Goal: Use online tool/utility: Utilize a website feature to perform a specific function

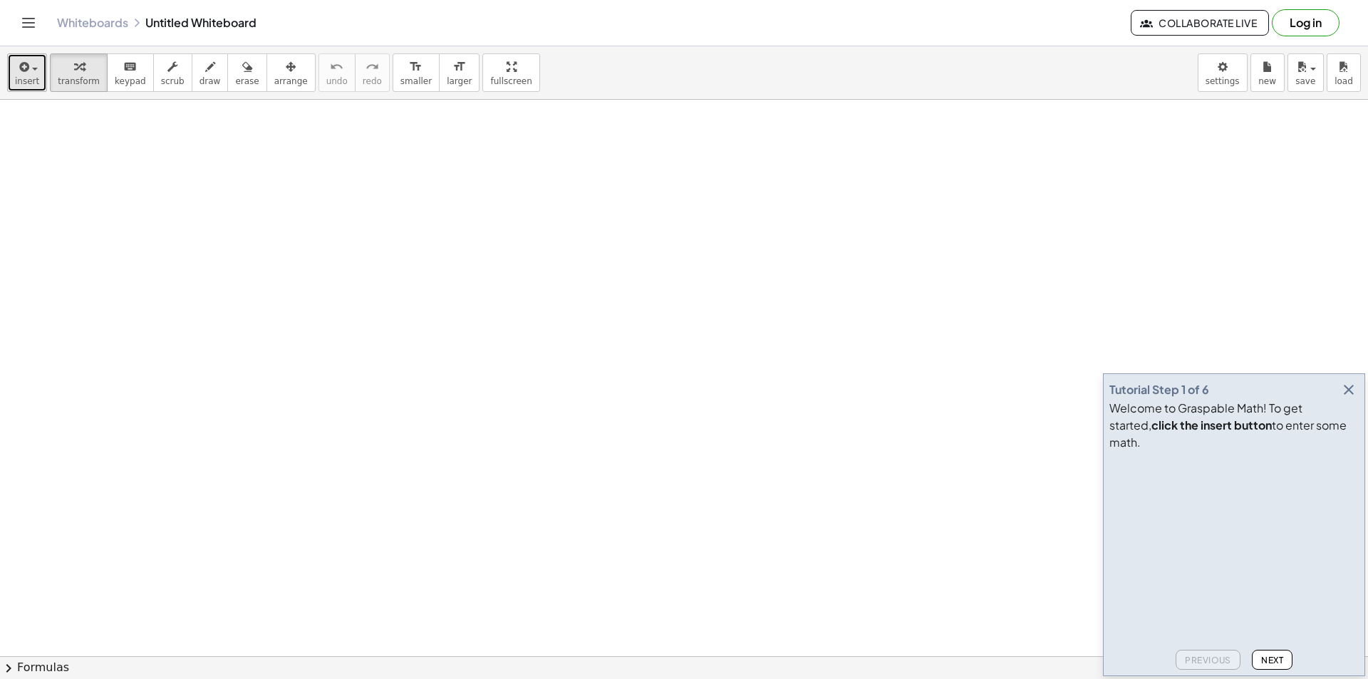
click at [26, 77] on span "insert" at bounding box center [27, 81] width 24 height 10
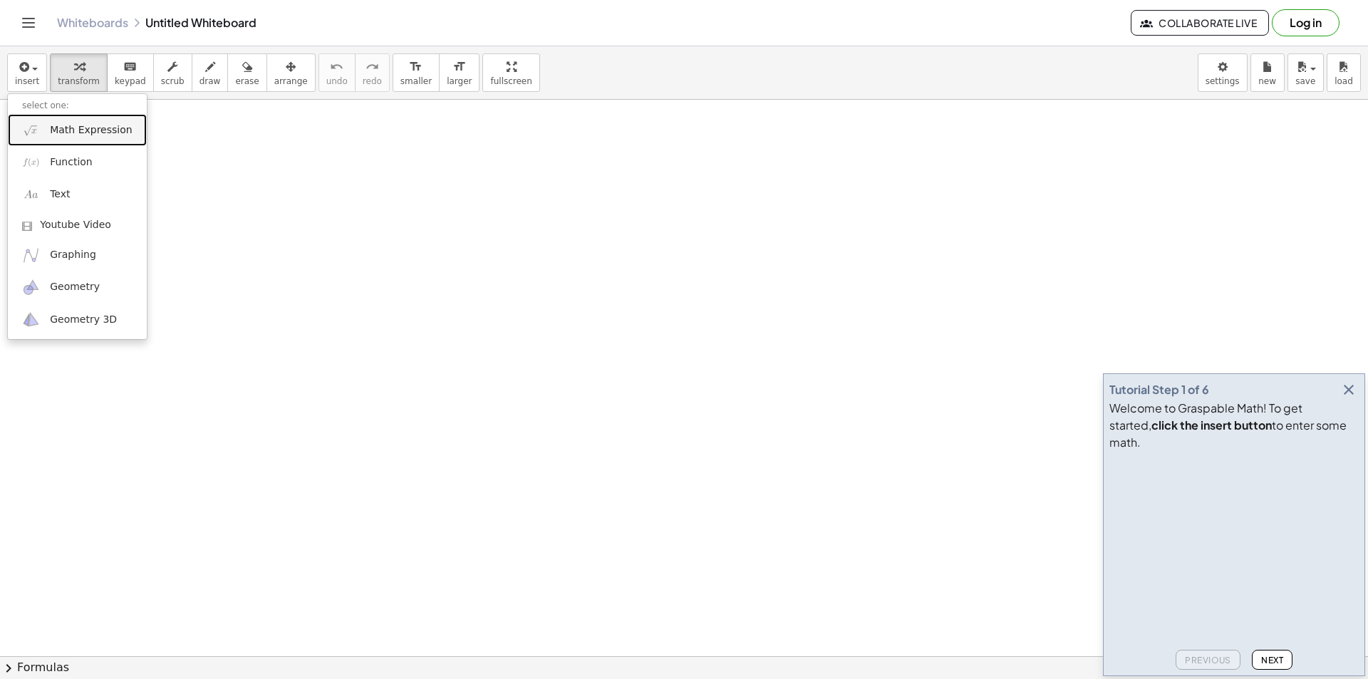
drag, startPoint x: 88, startPoint y: 128, endPoint x: 110, endPoint y: 164, distance: 42.2
click at [88, 128] on span "Math Expression" at bounding box center [91, 130] width 82 height 14
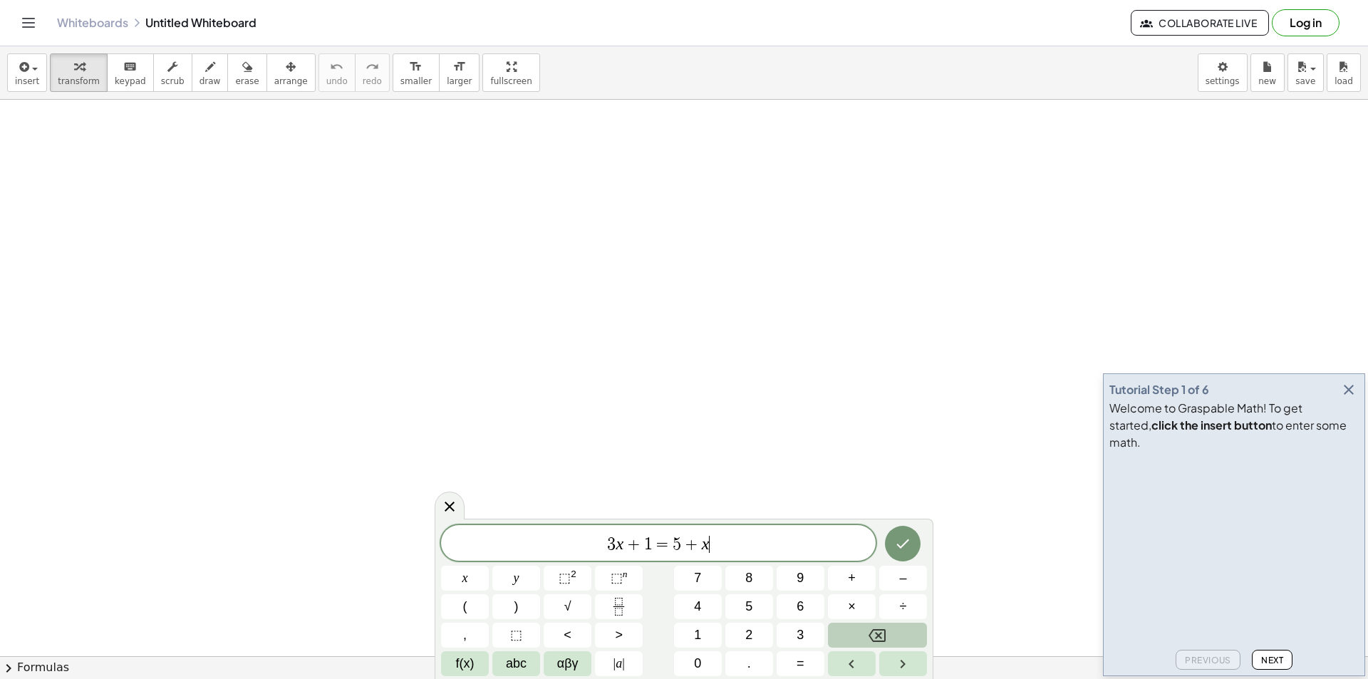
click at [865, 629] on button "Backspace" at bounding box center [877, 635] width 99 height 25
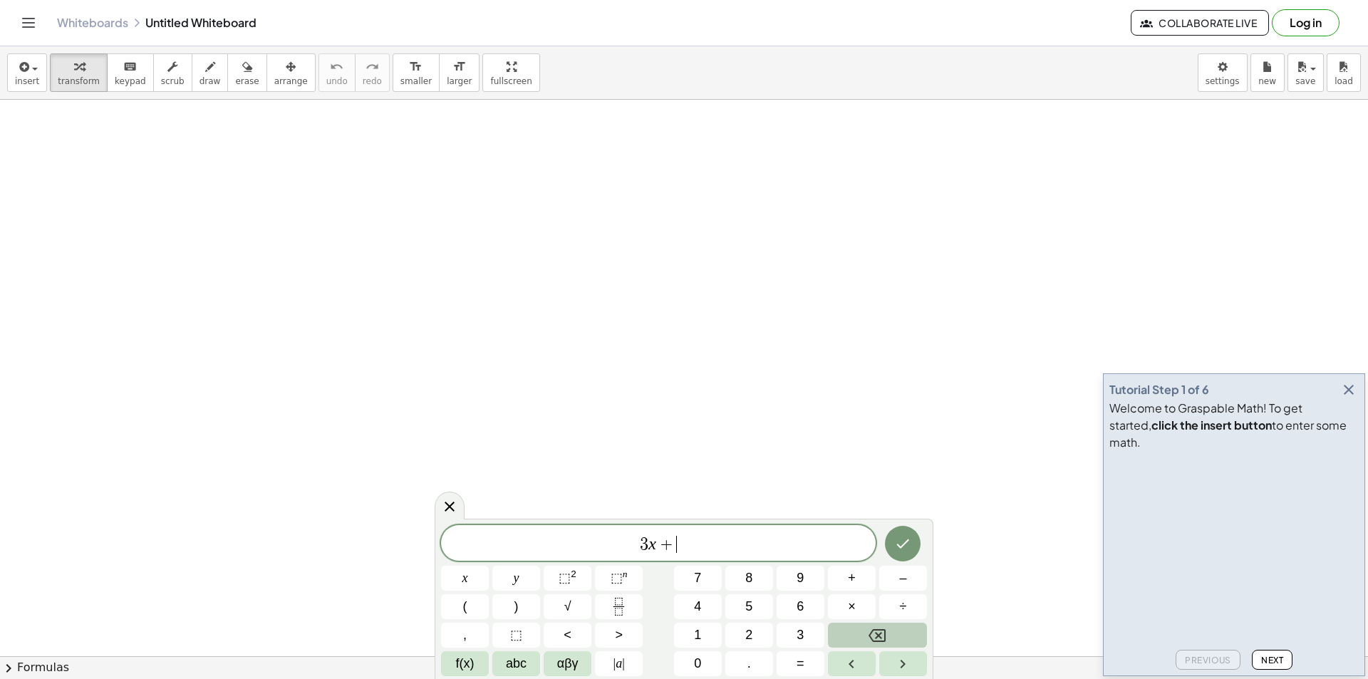
click at [863, 629] on button "Backspace" at bounding box center [877, 635] width 99 height 25
click at [862, 629] on button "Backspace" at bounding box center [877, 635] width 99 height 25
click at [859, 629] on button "Backspace" at bounding box center [877, 635] width 99 height 25
click at [755, 633] on button "2" at bounding box center [749, 635] width 48 height 25
click at [474, 582] on button "x" at bounding box center [465, 578] width 48 height 25
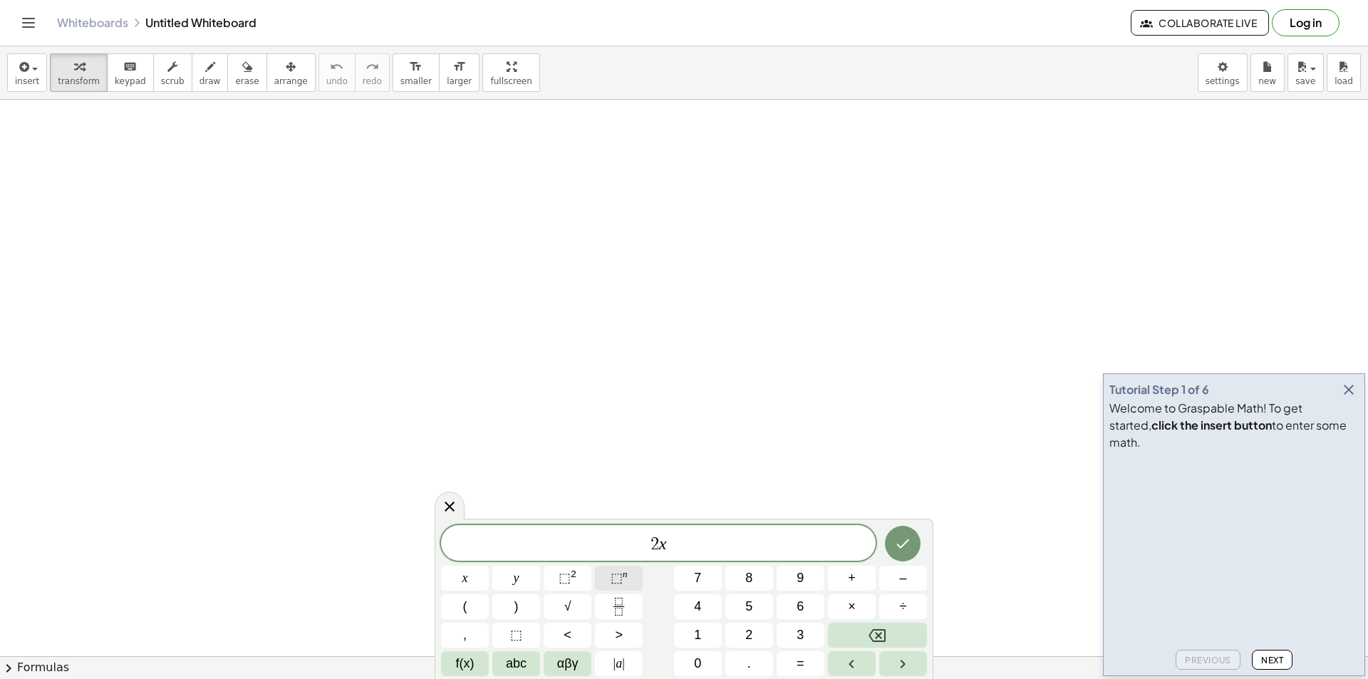
click at [614, 581] on span "⬚" at bounding box center [617, 578] width 12 height 14
click at [795, 631] on button "3" at bounding box center [801, 635] width 48 height 25
click at [713, 538] on span "2 x 3 ​" at bounding box center [658, 542] width 435 height 26
click at [517, 582] on span "y" at bounding box center [517, 578] width 6 height 19
click at [767, 670] on button "." at bounding box center [749, 663] width 48 height 25
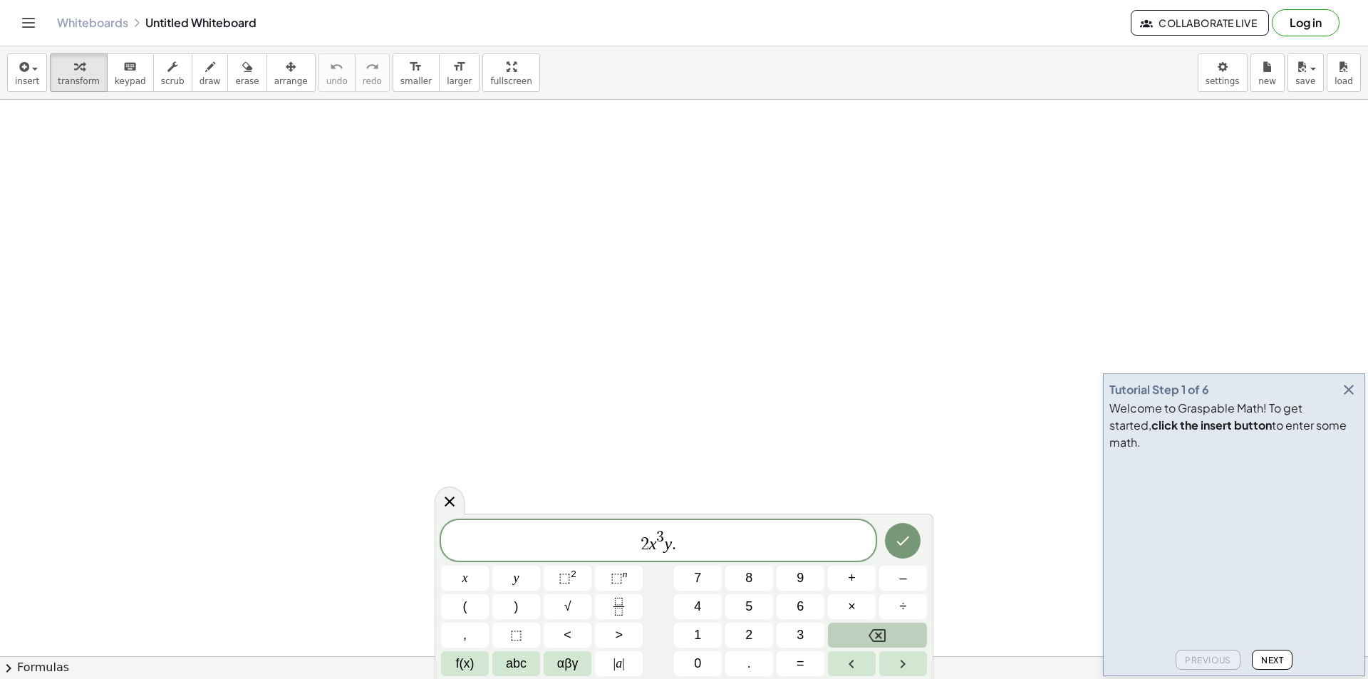
click at [906, 625] on button "Backspace" at bounding box center [877, 635] width 99 height 25
click at [910, 574] on button "–" at bounding box center [903, 578] width 48 height 25
click at [465, 577] on span "x" at bounding box center [466, 578] width 6 height 19
click at [527, 582] on button "y" at bounding box center [516, 578] width 48 height 25
click at [685, 542] on var "y" at bounding box center [688, 543] width 8 height 19
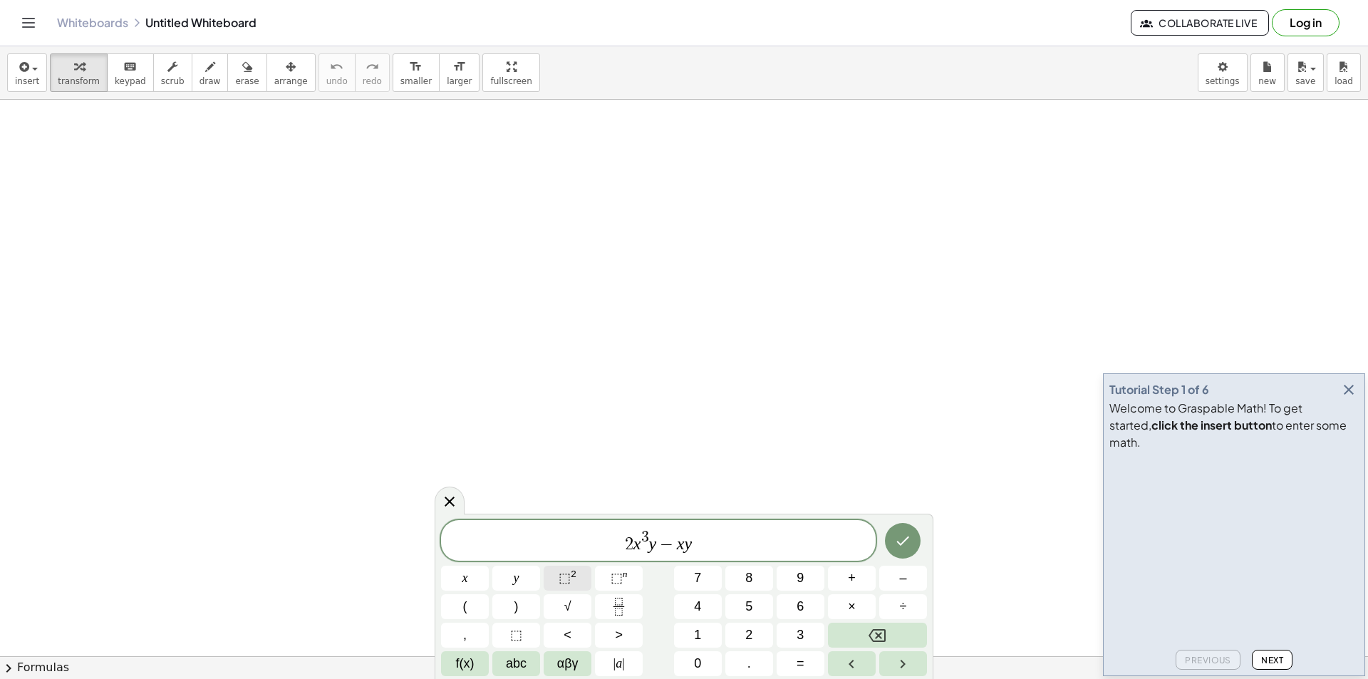
click at [577, 575] on button "⬚ 2" at bounding box center [568, 578] width 48 height 25
click at [714, 551] on span "2 x 3 y − x 2 ​ y" at bounding box center [658, 542] width 435 height 26
click at [619, 580] on span "⬚" at bounding box center [617, 578] width 12 height 14
click at [806, 616] on button "6" at bounding box center [801, 606] width 48 height 25
click at [789, 547] on span "2 x 3 y − x 2 y 6 ​" at bounding box center [658, 542] width 435 height 26
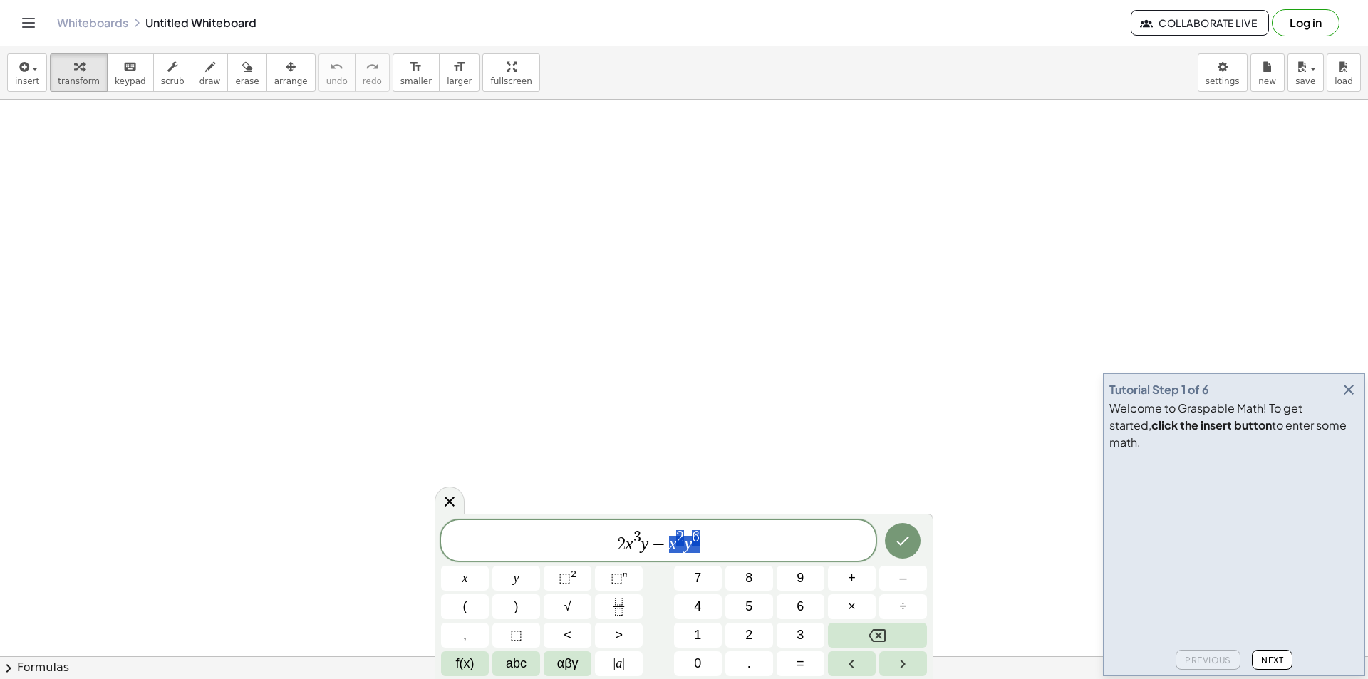
drag, startPoint x: 666, startPoint y: 547, endPoint x: 703, endPoint y: 547, distance: 37.1
click at [703, 547] on span "2 x 3 y − x 2 y 6" at bounding box center [658, 542] width 435 height 26
click at [909, 605] on button "÷" at bounding box center [903, 606] width 48 height 25
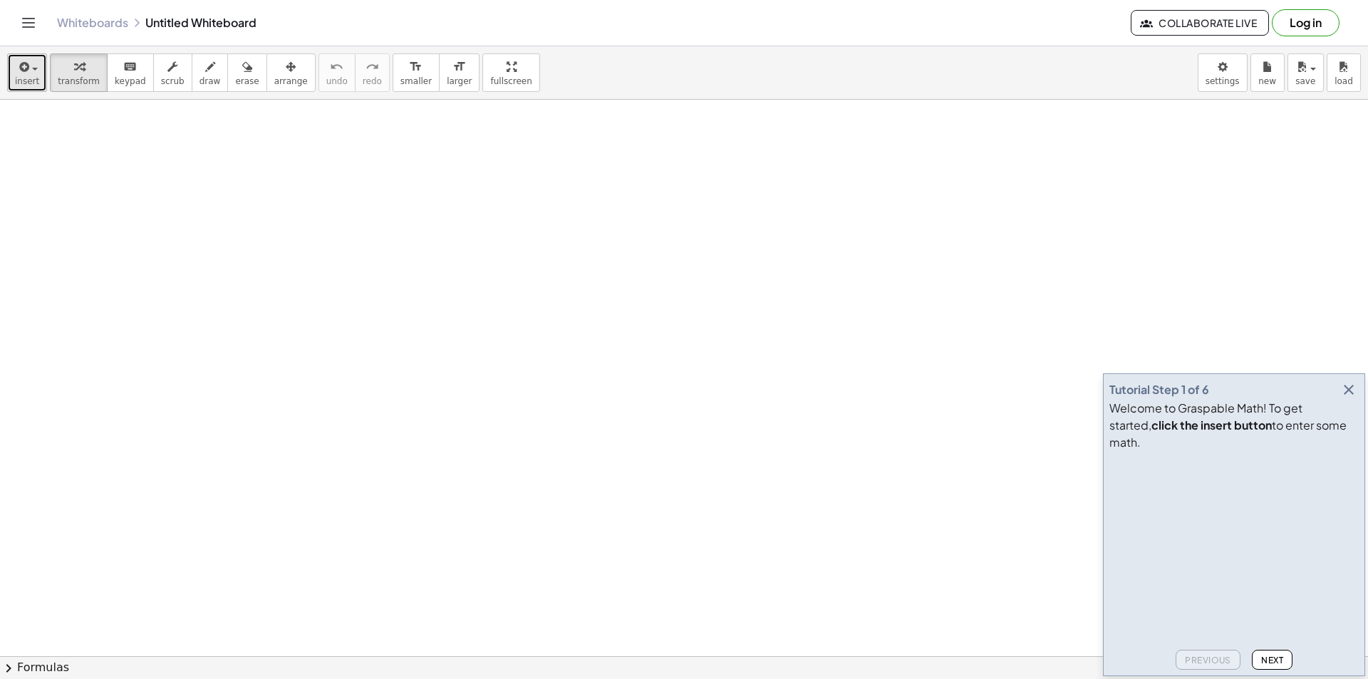
click at [21, 73] on icon "button" at bounding box center [22, 66] width 13 height 17
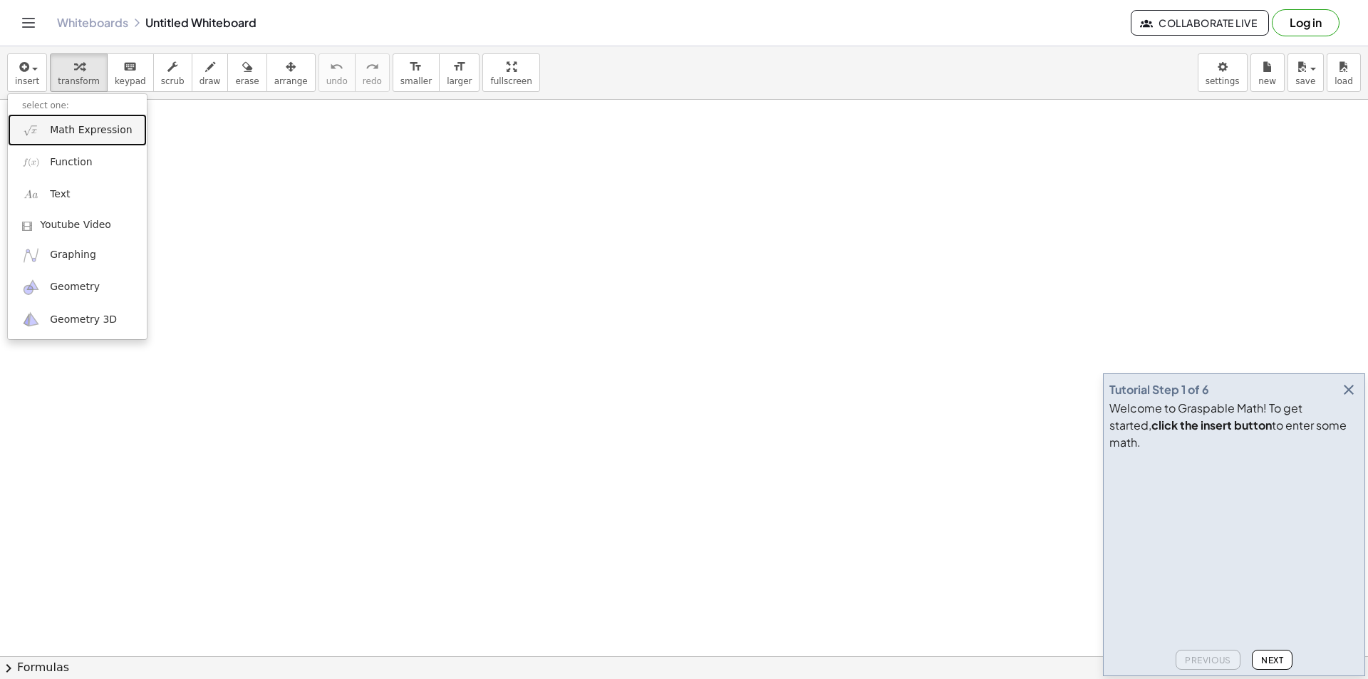
click at [51, 126] on span "Math Expression" at bounding box center [91, 130] width 82 height 14
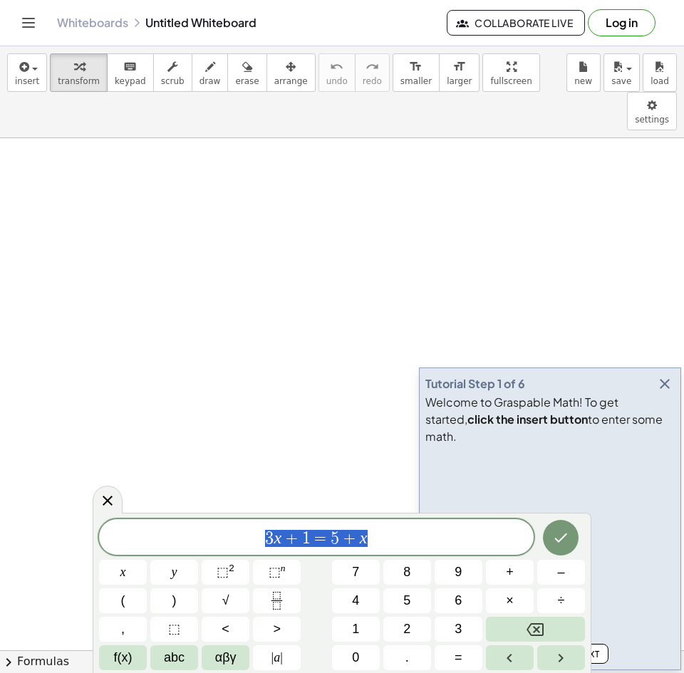
drag, startPoint x: 378, startPoint y: 540, endPoint x: 233, endPoint y: 524, distance: 146.3
click at [233, 525] on div "******** 3 x + 1 = 5 + x" at bounding box center [316, 538] width 435 height 36
click at [274, 579] on span "⬚ n" at bounding box center [277, 572] width 17 height 19
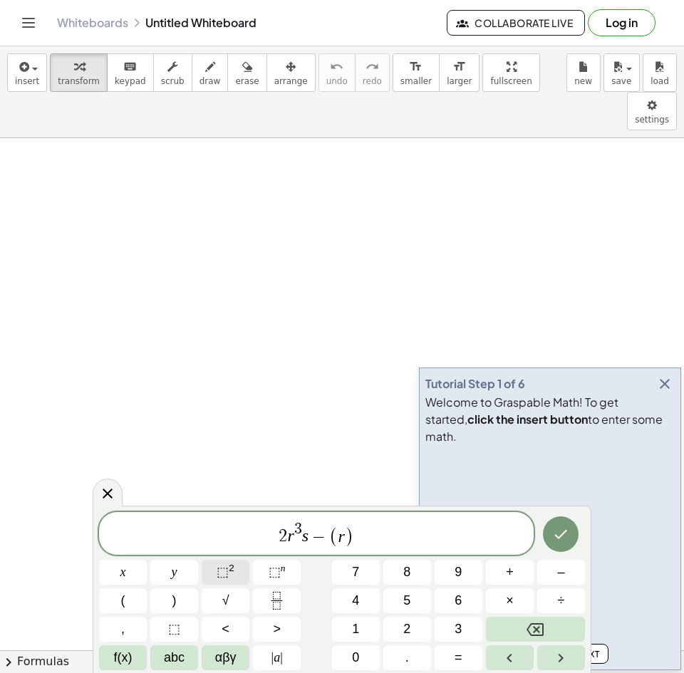
click at [229, 572] on sup "2" at bounding box center [232, 568] width 6 height 11
click at [281, 572] on sup "n" at bounding box center [283, 568] width 5 height 11
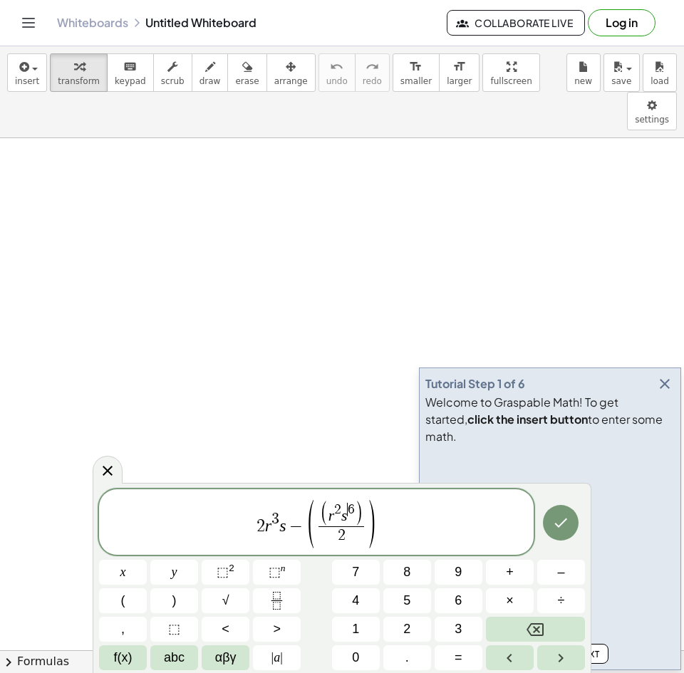
click at [252, 529] on span "2 r 3 s − ( ( r 2 s ​ 6 ) 2 ​ )" at bounding box center [316, 523] width 435 height 51
click at [391, 521] on span "( 2 r 3 s − ( ( r 2 s 6 ) 2 ​ ) ) ​" at bounding box center [316, 522] width 435 height 54
click at [236, 562] on button "⬚ 2" at bounding box center [226, 572] width 48 height 25
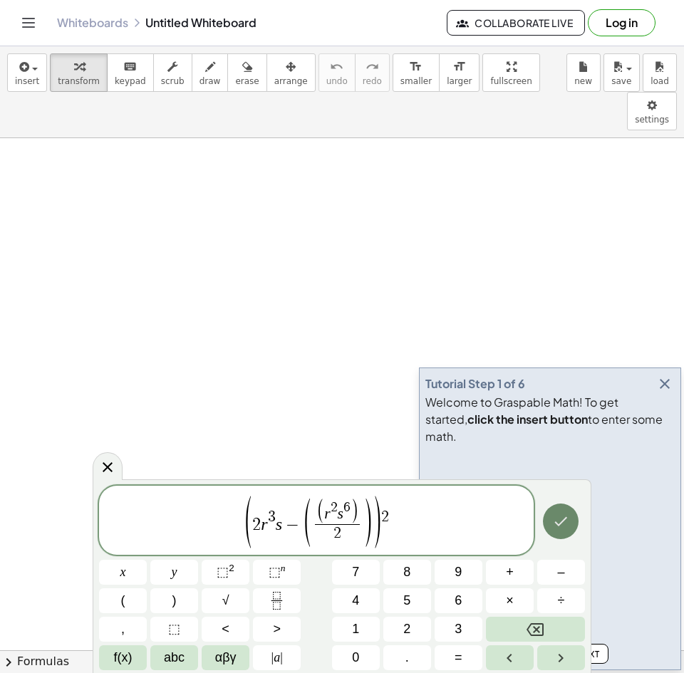
click at [547, 515] on button "Done" at bounding box center [561, 522] width 36 height 36
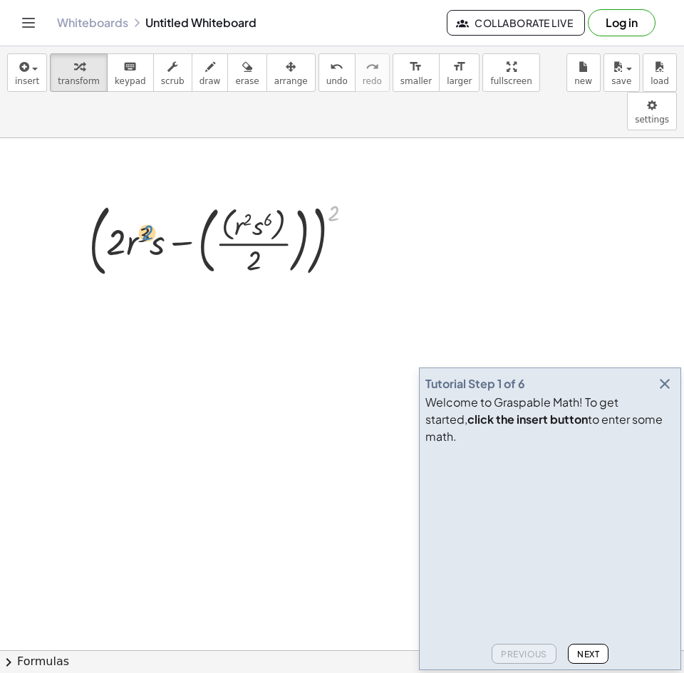
drag, startPoint x: 333, startPoint y: 175, endPoint x: 147, endPoint y: 195, distance: 187.1
click at [147, 197] on div at bounding box center [226, 240] width 289 height 86
drag, startPoint x: 252, startPoint y: 227, endPoint x: 234, endPoint y: 194, distance: 38.3
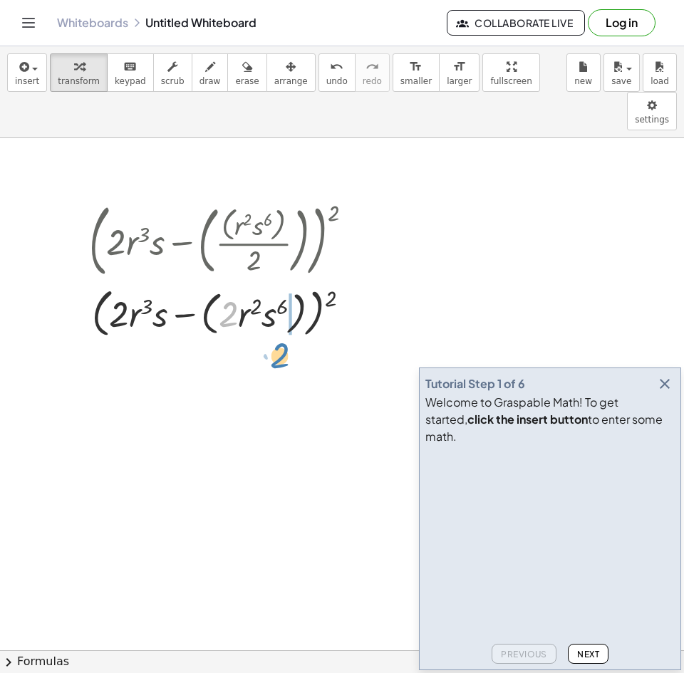
drag, startPoint x: 229, startPoint y: 281, endPoint x: 281, endPoint y: 324, distance: 66.3
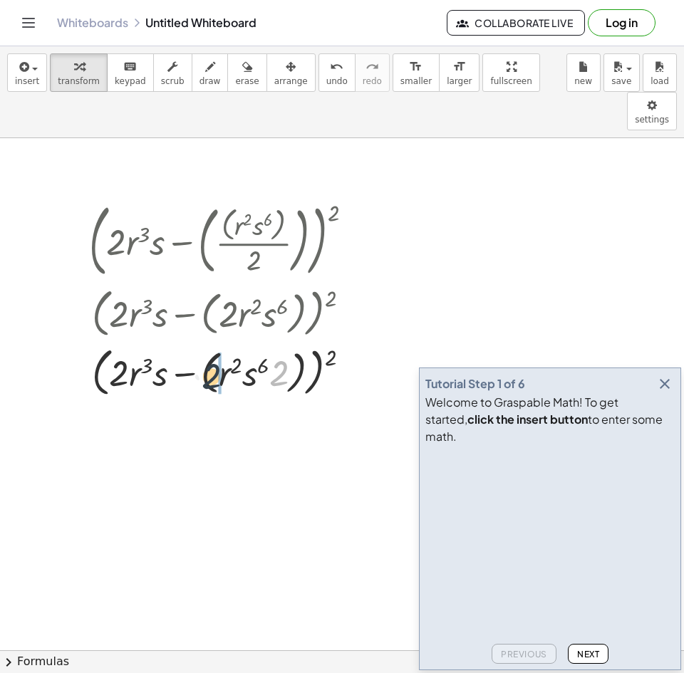
drag, startPoint x: 247, startPoint y: 337, endPoint x: 213, endPoint y: 337, distance: 34.2
click at [213, 342] on div at bounding box center [226, 371] width 289 height 59
click at [235, 342] on div at bounding box center [226, 371] width 289 height 59
click at [356, 233] on div at bounding box center [357, 241] width 16 height 16
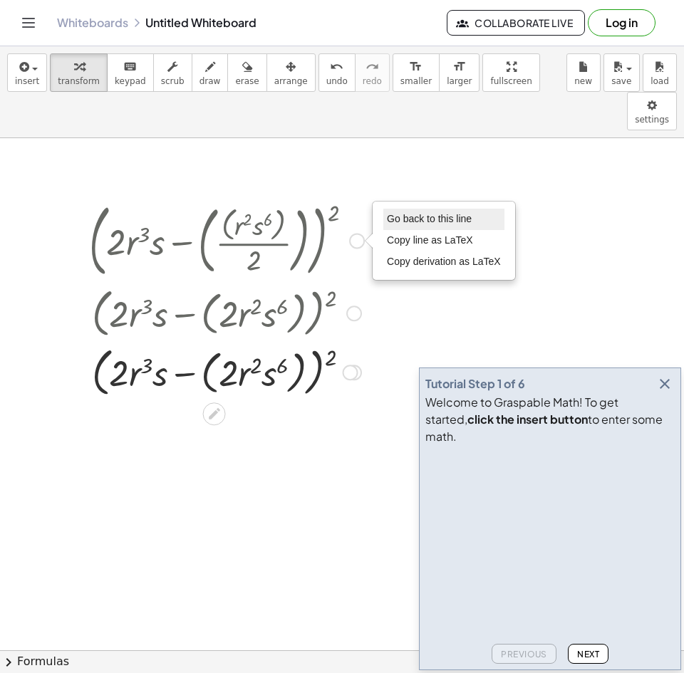
click at [425, 213] on span "Go back to this line" at bounding box center [429, 218] width 85 height 11
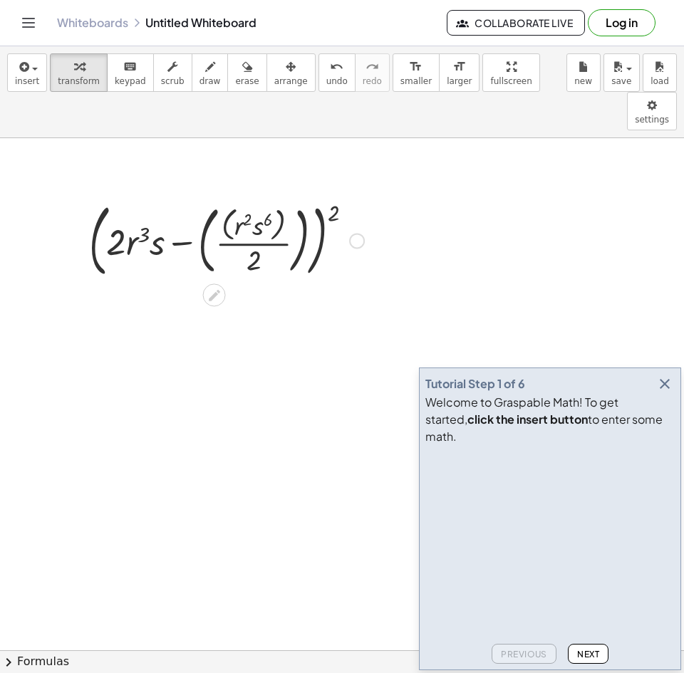
click at [206, 208] on div at bounding box center [226, 240] width 289 height 86
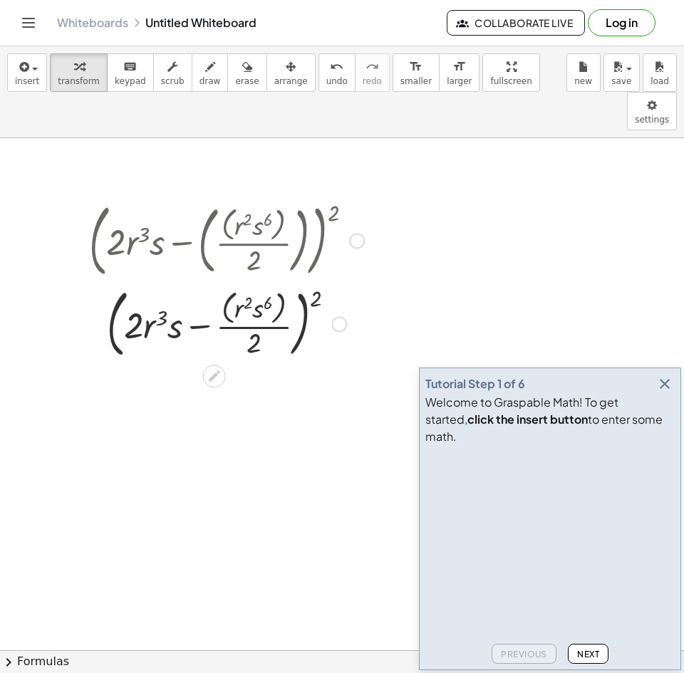
scroll to position [71, 0]
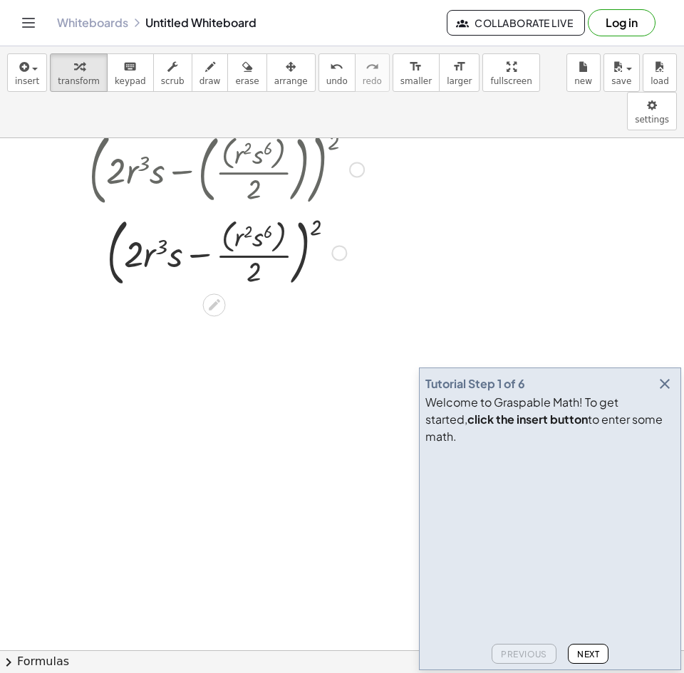
click at [278, 212] on div at bounding box center [226, 252] width 289 height 81
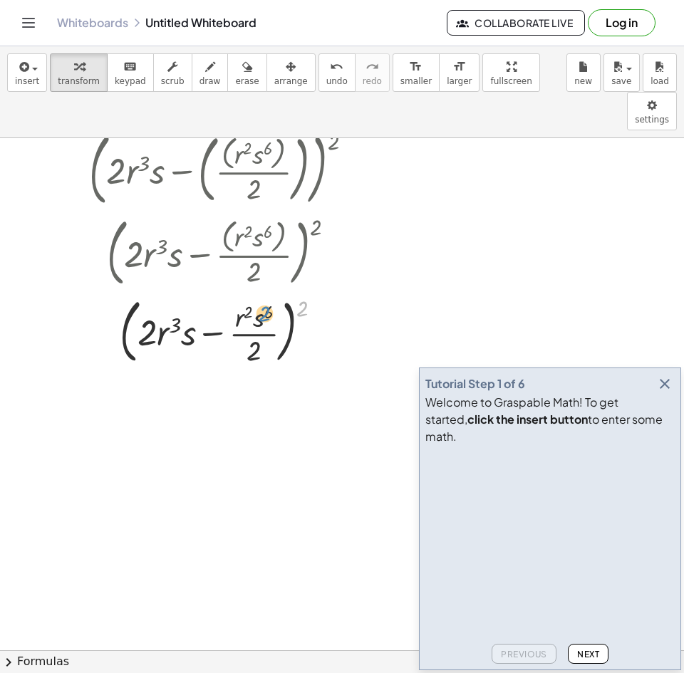
drag, startPoint x: 304, startPoint y: 273, endPoint x: 268, endPoint y: 274, distance: 36.4
click at [268, 292] on div at bounding box center [226, 330] width 289 height 77
drag, startPoint x: 302, startPoint y: 271, endPoint x: 180, endPoint y: 287, distance: 123.7
click at [180, 292] on div at bounding box center [226, 330] width 289 height 77
drag, startPoint x: 307, startPoint y: 270, endPoint x: 160, endPoint y: 296, distance: 149.2
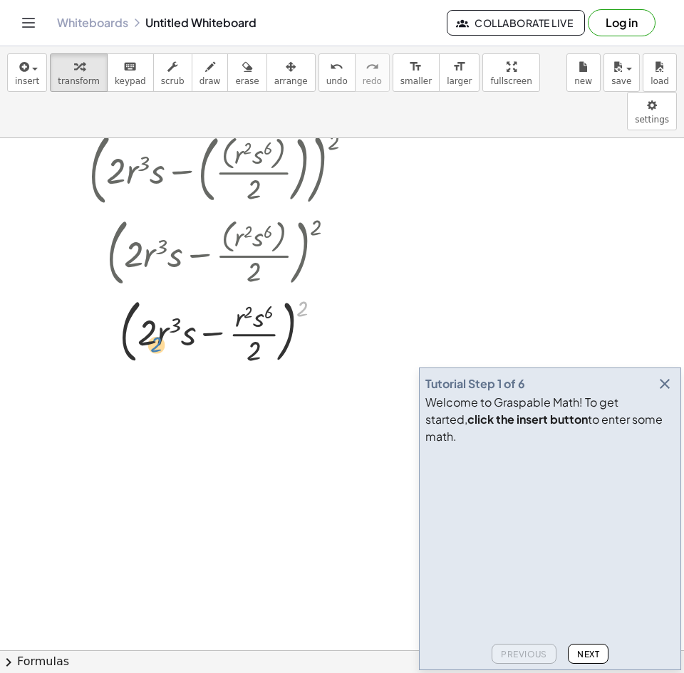
click at [160, 296] on div at bounding box center [226, 330] width 289 height 77
drag, startPoint x: 237, startPoint y: 296, endPoint x: 138, endPoint y: 296, distance: 99.1
click at [138, 296] on div at bounding box center [226, 330] width 289 height 77
drag, startPoint x: 317, startPoint y: 264, endPoint x: 329, endPoint y: 267, distance: 11.9
click at [329, 292] on div at bounding box center [226, 330] width 289 height 77
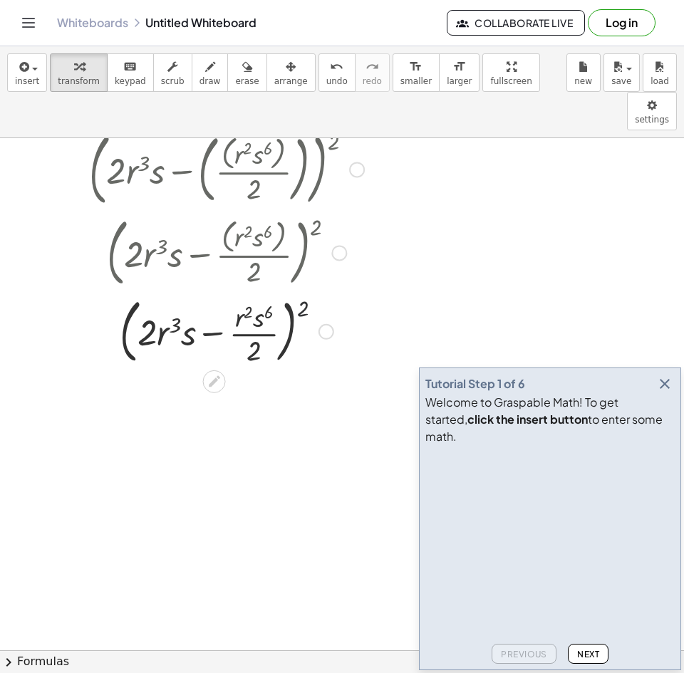
click at [306, 292] on div at bounding box center [226, 330] width 289 height 77
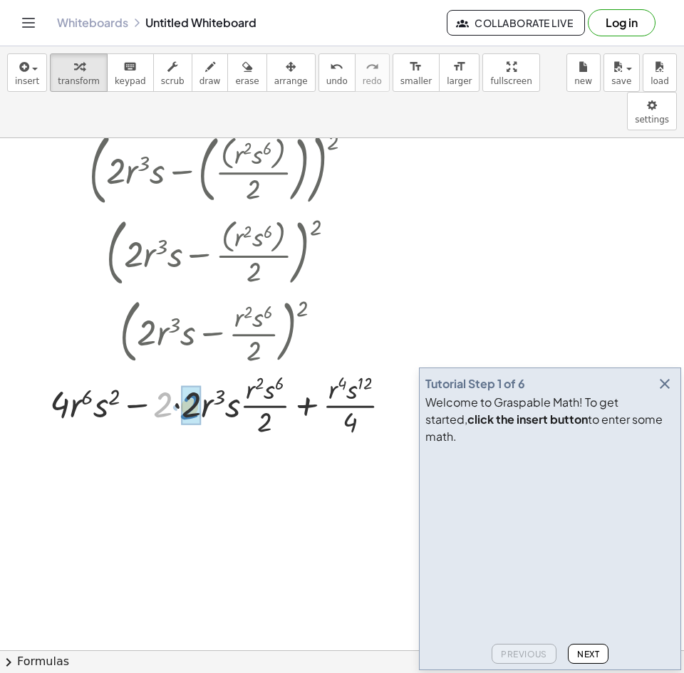
drag, startPoint x: 167, startPoint y: 368, endPoint x: 194, endPoint y: 370, distance: 26.5
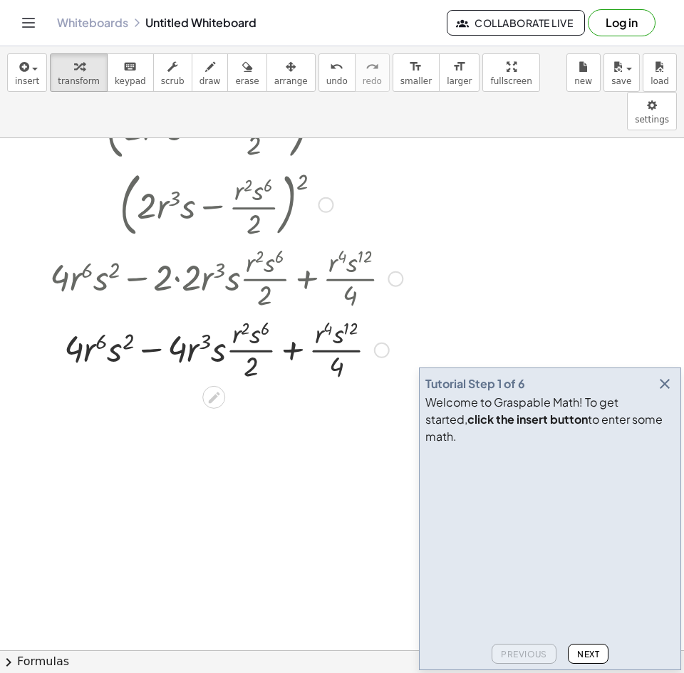
scroll to position [214, 0]
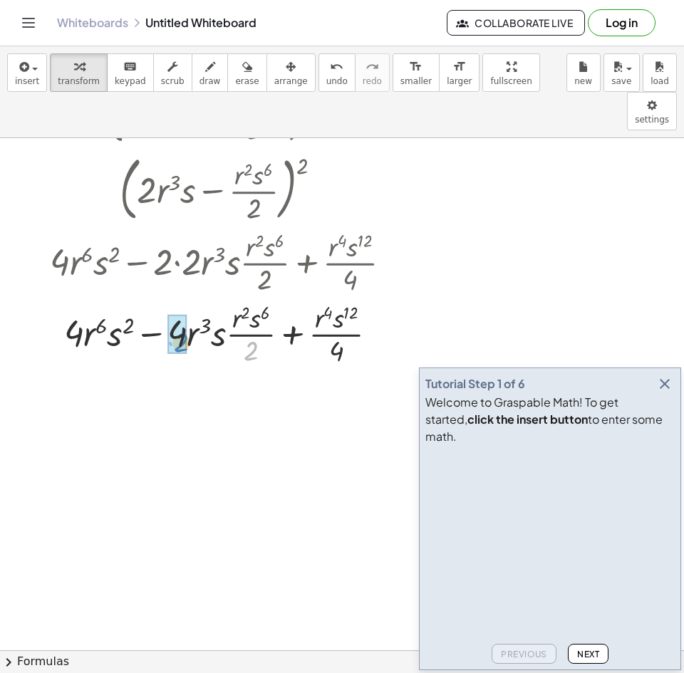
drag, startPoint x: 247, startPoint y: 313, endPoint x: 174, endPoint y: 301, distance: 73.6
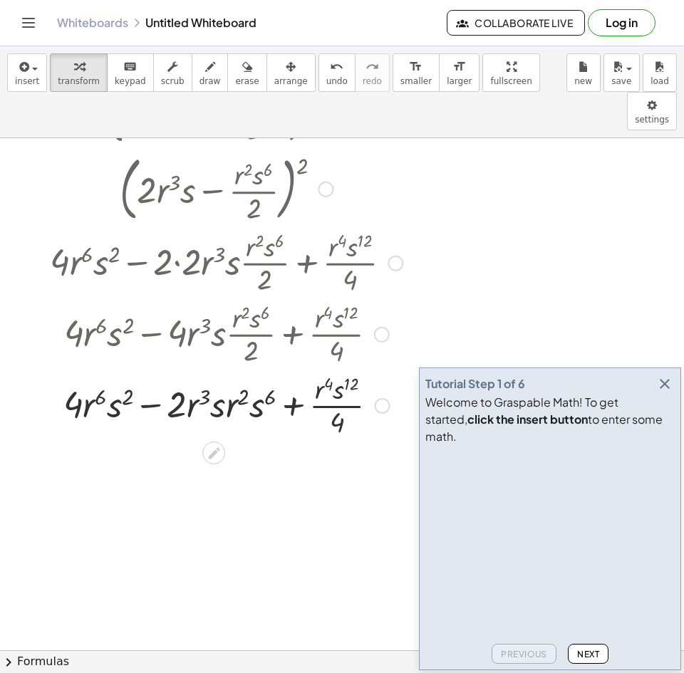
scroll to position [356, 0]
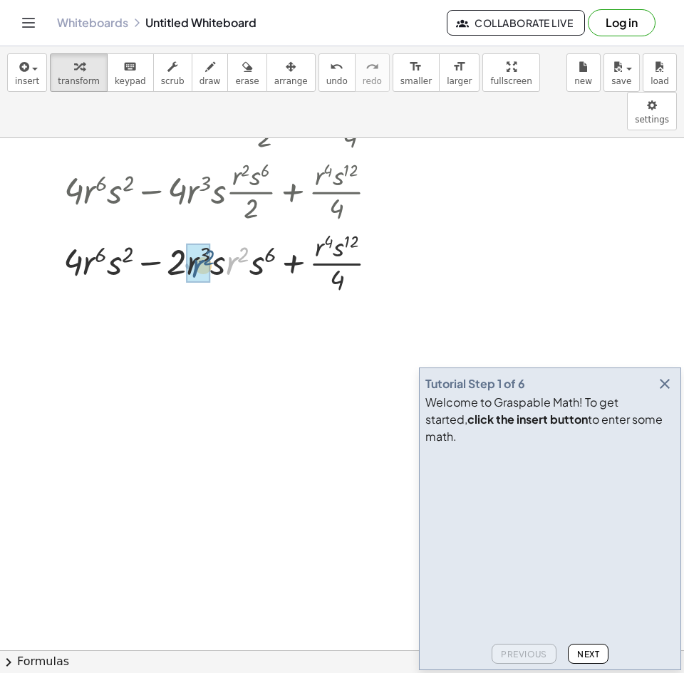
drag, startPoint x: 234, startPoint y: 222, endPoint x: 207, endPoint y: 224, distance: 27.1
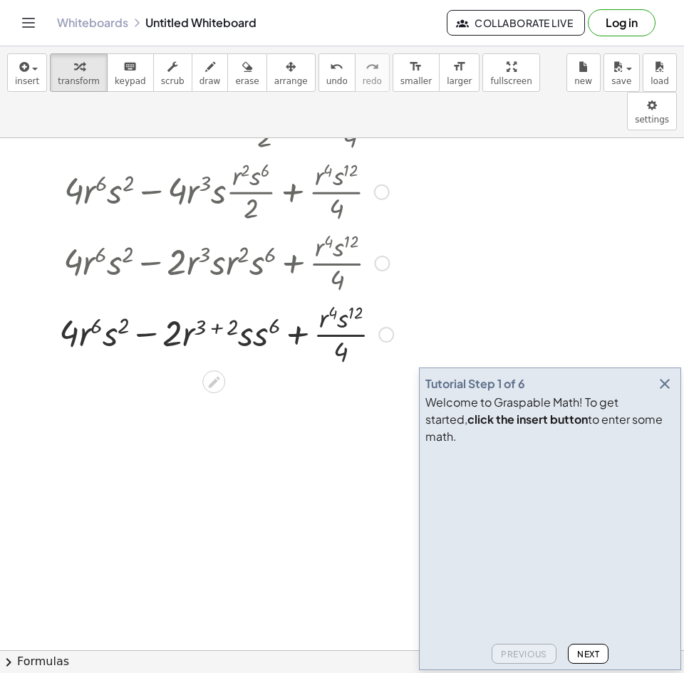
click at [212, 298] on div at bounding box center [226, 333] width 367 height 71
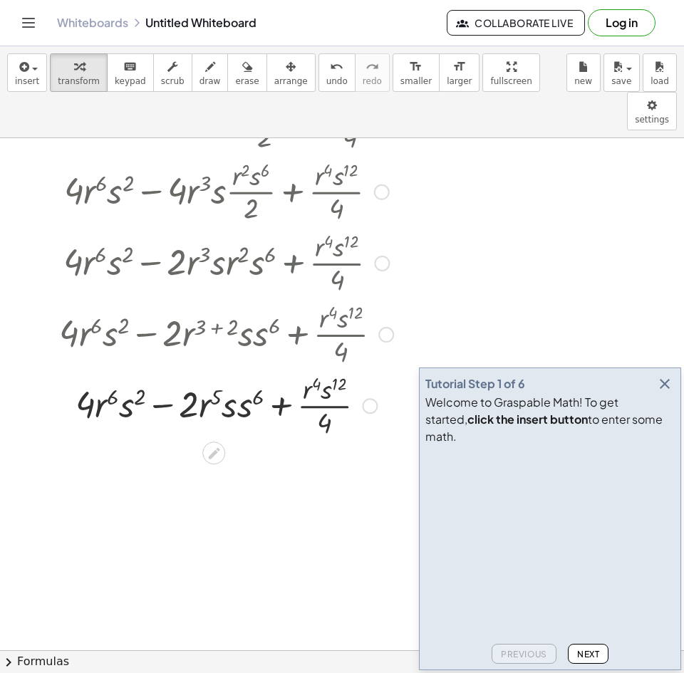
click at [254, 369] on div at bounding box center [226, 404] width 367 height 71
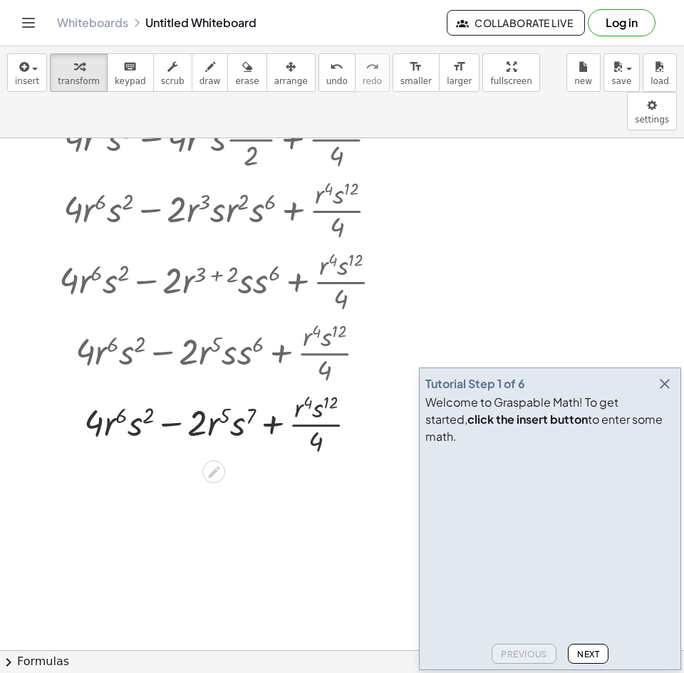
scroll to position [499, 0]
